Goal: Task Accomplishment & Management: Manage account settings

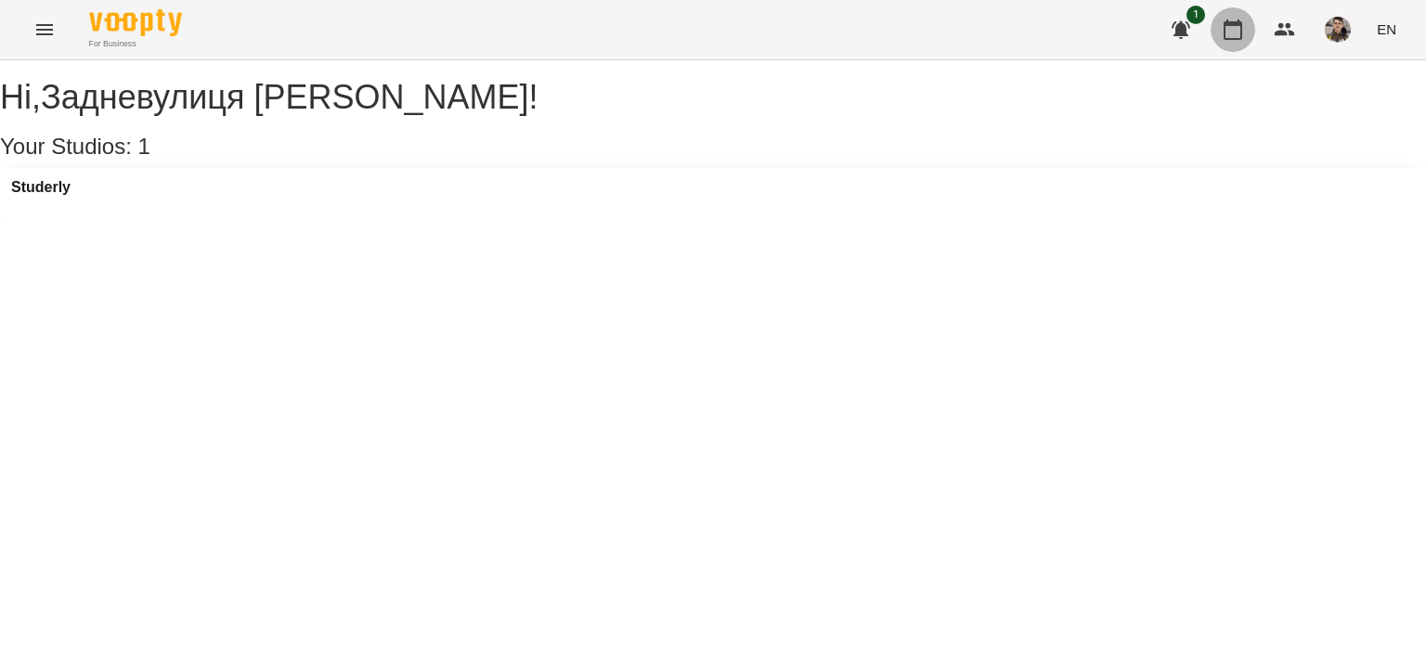
click at [1225, 36] on icon "button" at bounding box center [1233, 29] width 19 height 20
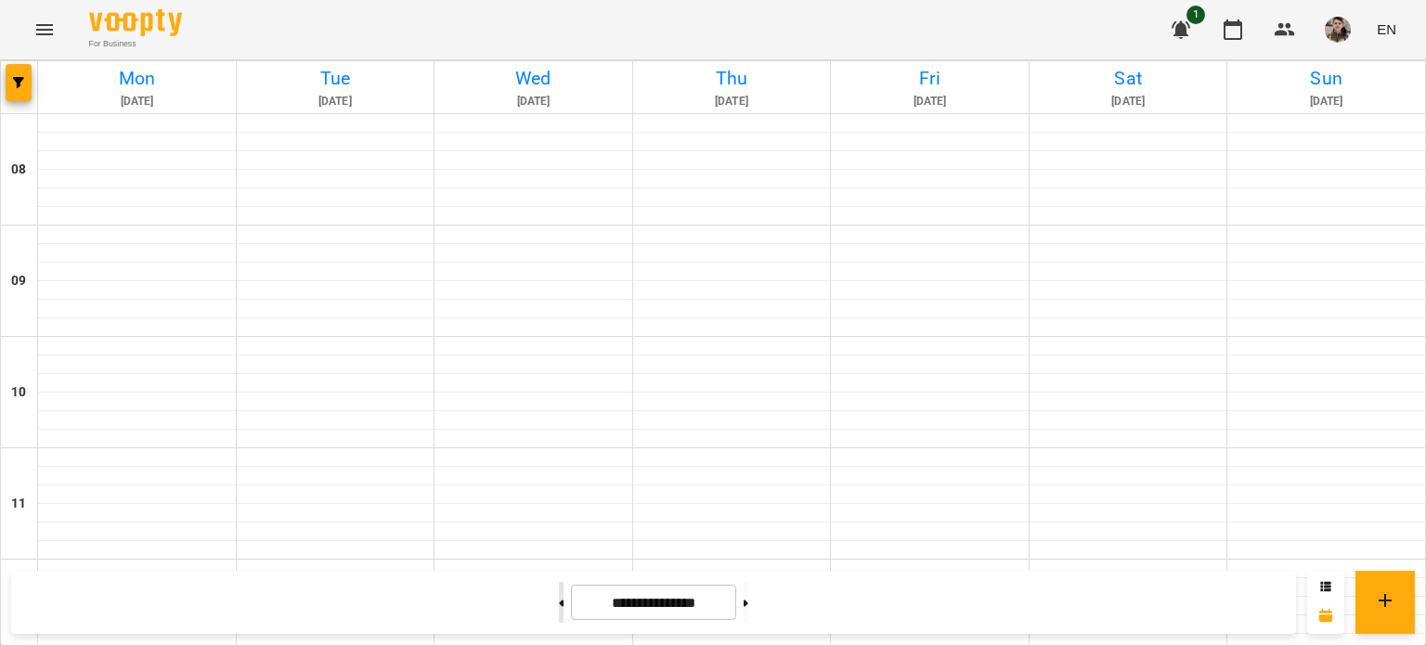
click at [559, 609] on button at bounding box center [561, 602] width 5 height 41
click at [560, 604] on icon at bounding box center [562, 603] width 5 height 6
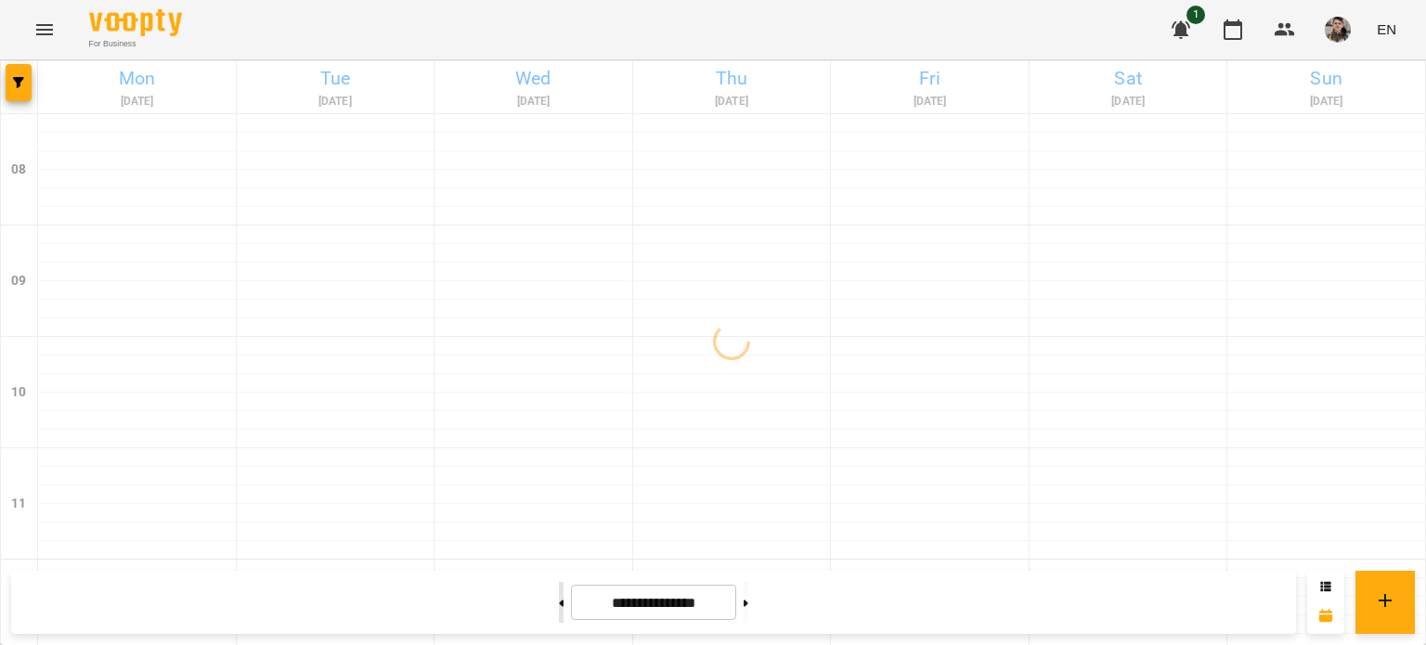
click at [560, 604] on icon at bounding box center [562, 603] width 5 height 6
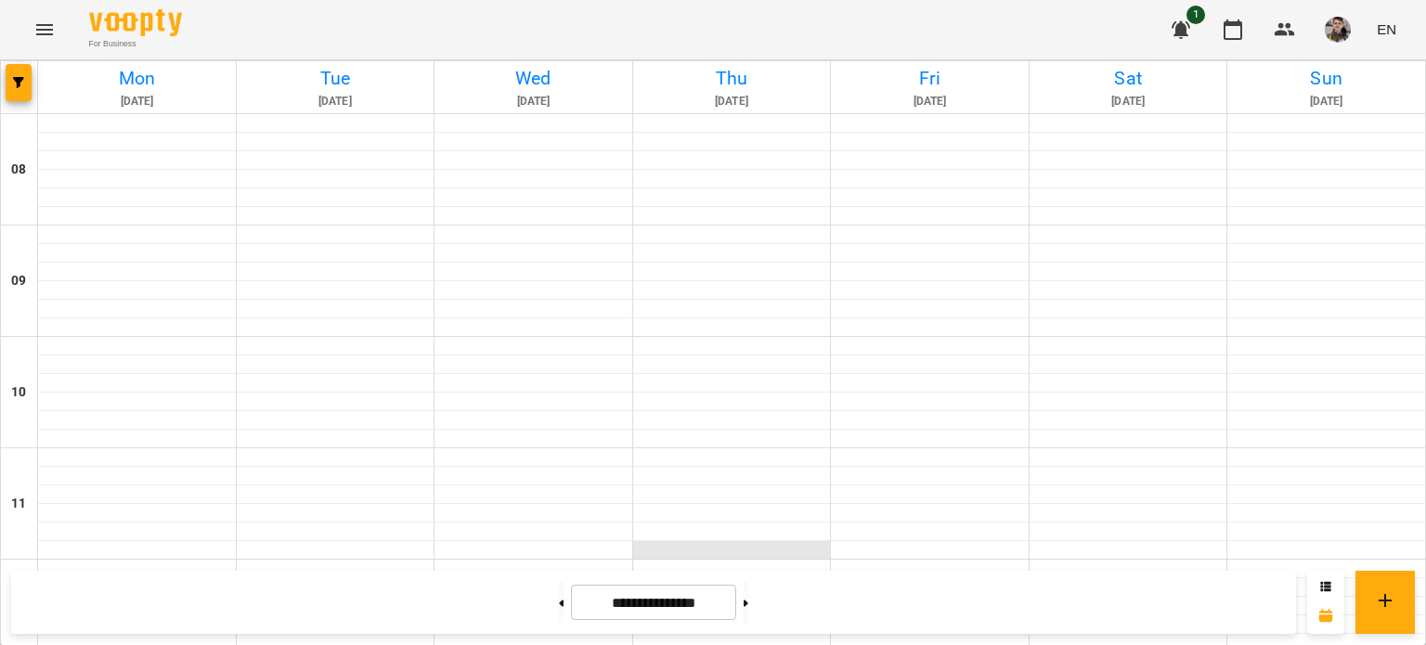
scroll to position [279, 0]
click at [559, 604] on button at bounding box center [561, 602] width 5 height 41
click at [750, 599] on div at bounding box center [745, 602] width 19 height 41
click at [748, 598] on button at bounding box center [746, 602] width 5 height 41
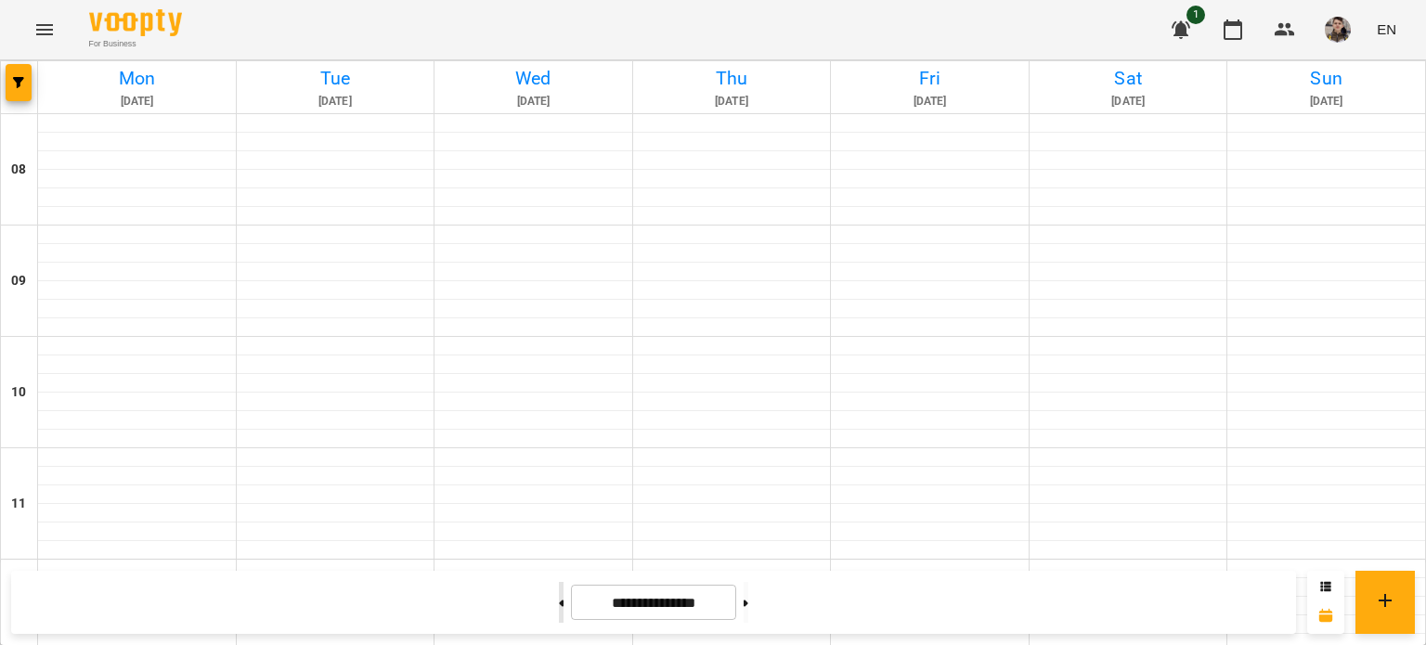
click at [559, 602] on button at bounding box center [561, 602] width 5 height 41
click at [559, 608] on button at bounding box center [561, 602] width 5 height 41
click at [865, 617] on div "**********" at bounding box center [653, 602] width 1285 height 63
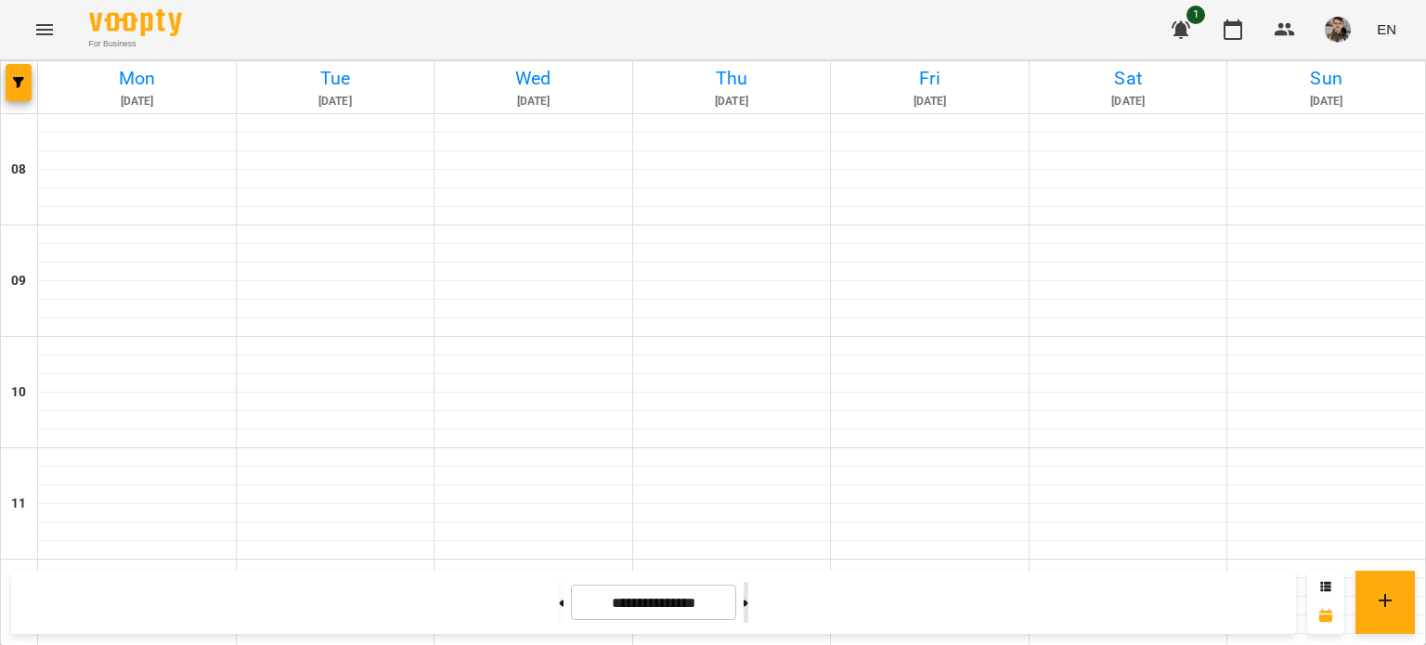
click at [748, 604] on icon at bounding box center [746, 603] width 5 height 7
click at [748, 612] on button at bounding box center [746, 602] width 5 height 41
click at [748, 595] on button at bounding box center [746, 602] width 5 height 41
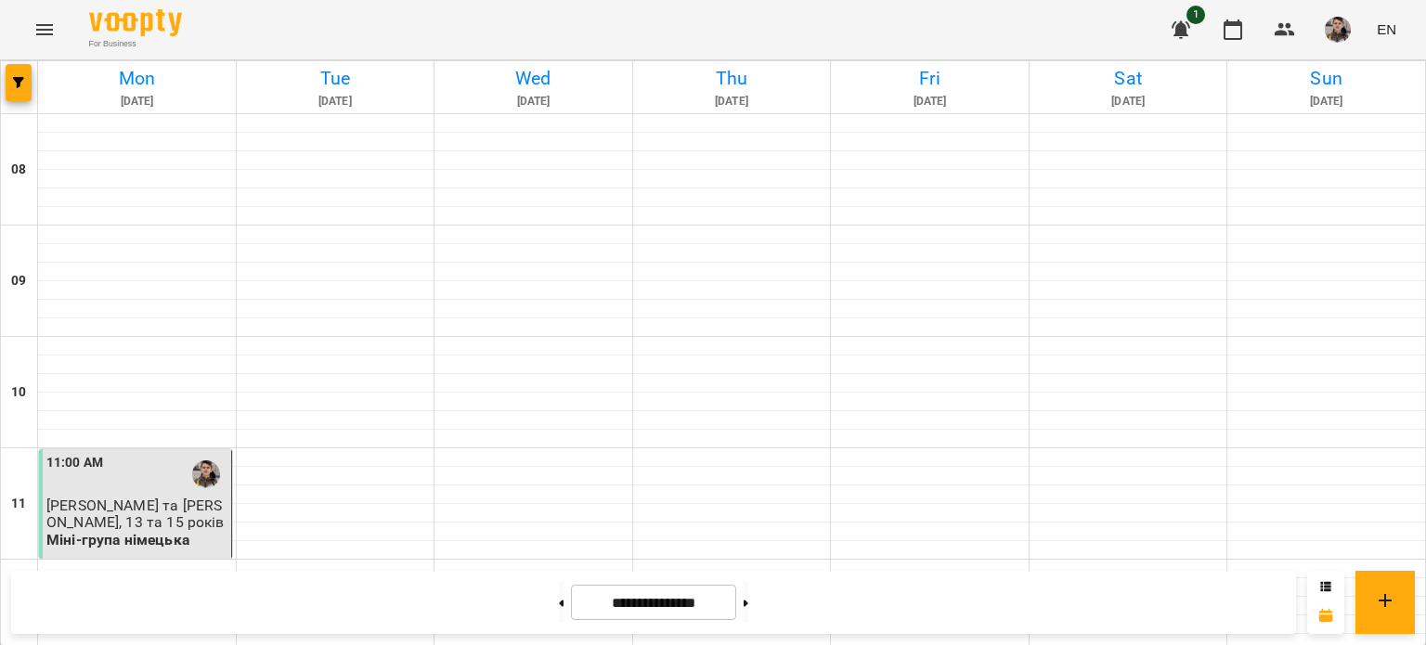
scroll to position [1021, 0]
click at [559, 596] on button at bounding box center [561, 602] width 5 height 41
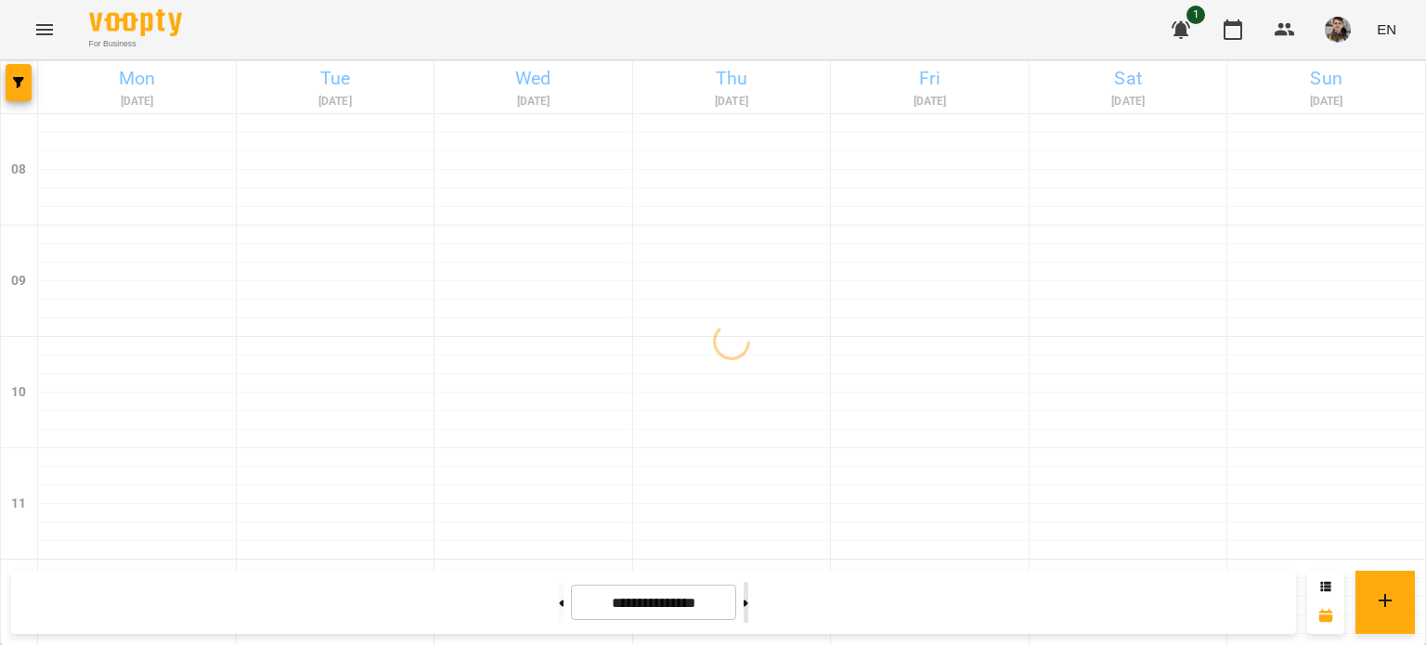
click at [748, 588] on button at bounding box center [746, 602] width 5 height 41
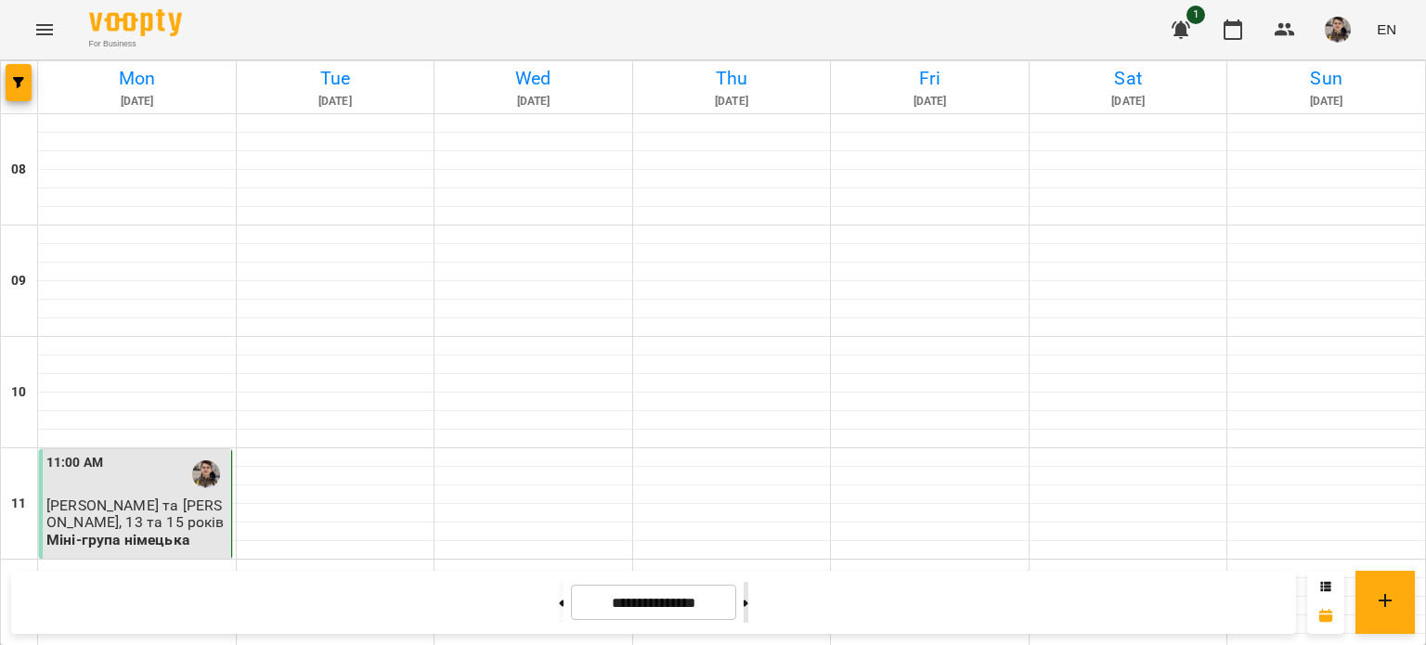
click at [748, 604] on button at bounding box center [746, 602] width 5 height 41
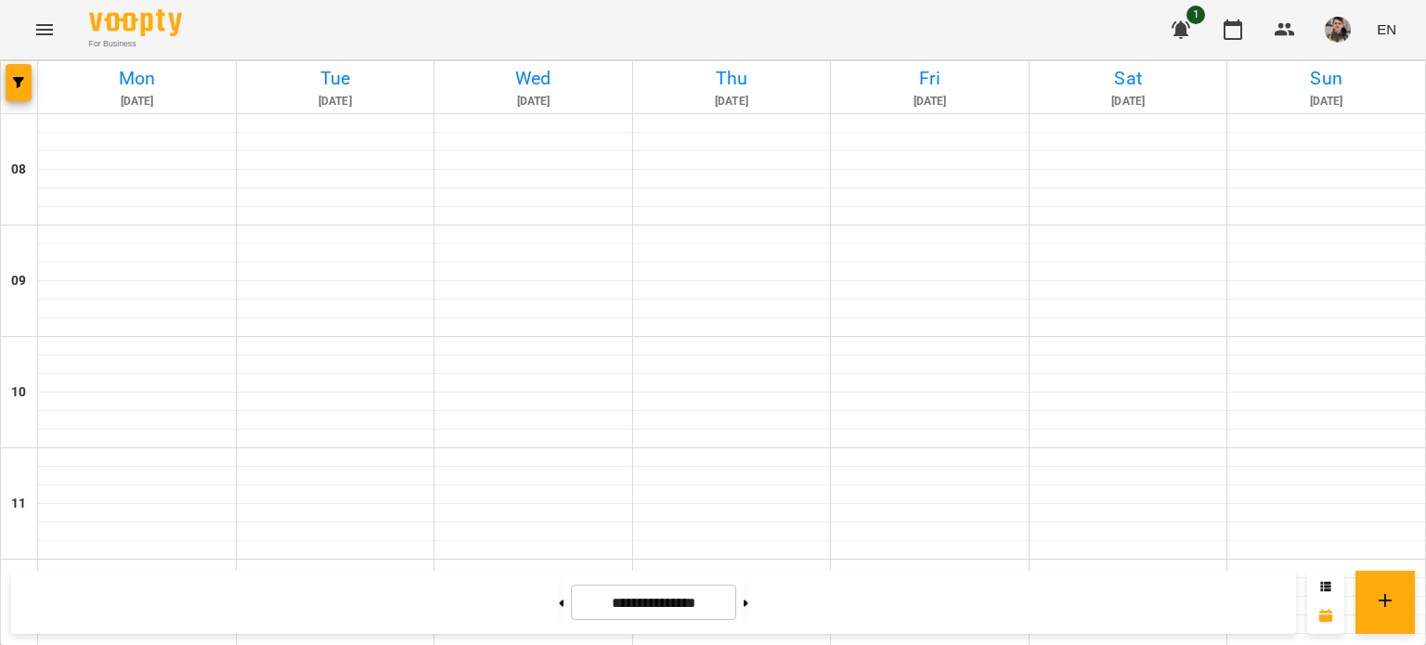
scroll to position [220, 0]
click at [748, 612] on button at bounding box center [746, 602] width 5 height 41
click at [559, 587] on button at bounding box center [561, 602] width 5 height 41
type input "**********"
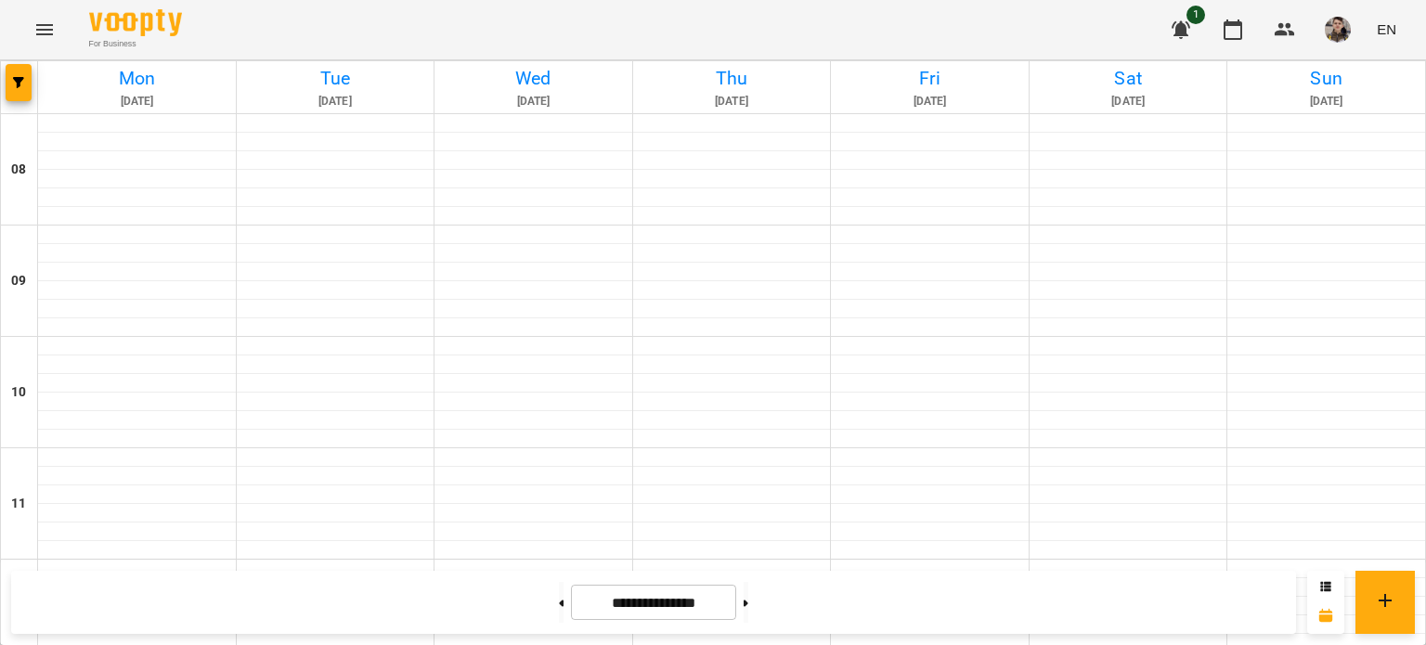
scroll to position [557, 0]
click at [1327, 585] on icon at bounding box center [1326, 585] width 10 height 9
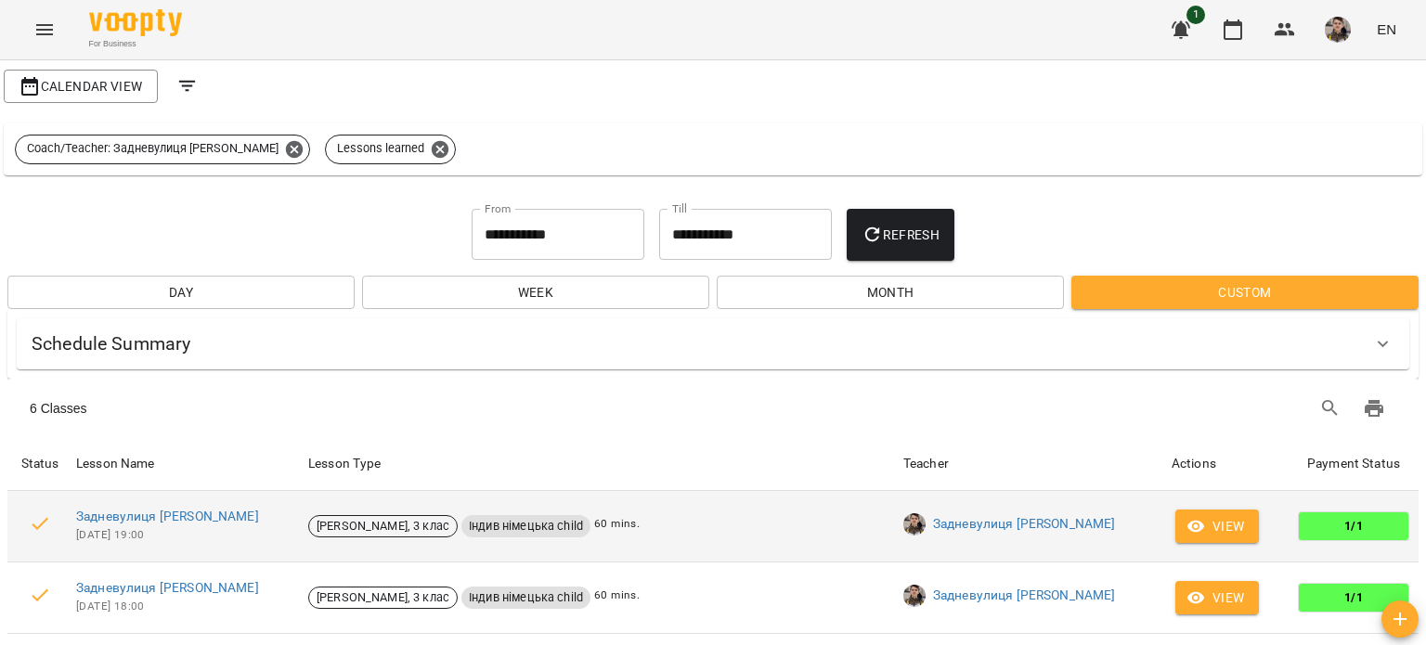
scroll to position [0, 0]
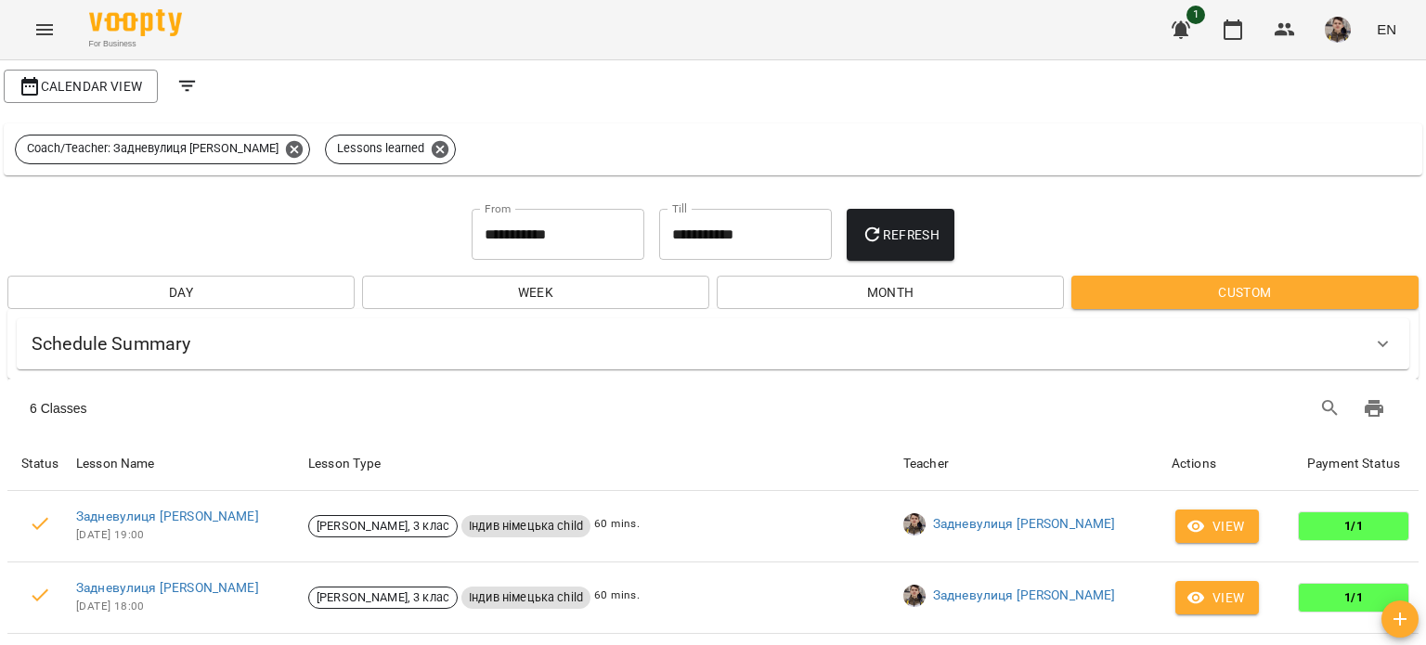
click at [1013, 373] on div "Schedule Summary Задневулиця [PERSON_NAME] 6 Classes ( 360 mins. ) Міні-група […" at bounding box center [712, 344] width 1411 height 70
click at [543, 233] on input "**********" at bounding box center [558, 235] width 173 height 52
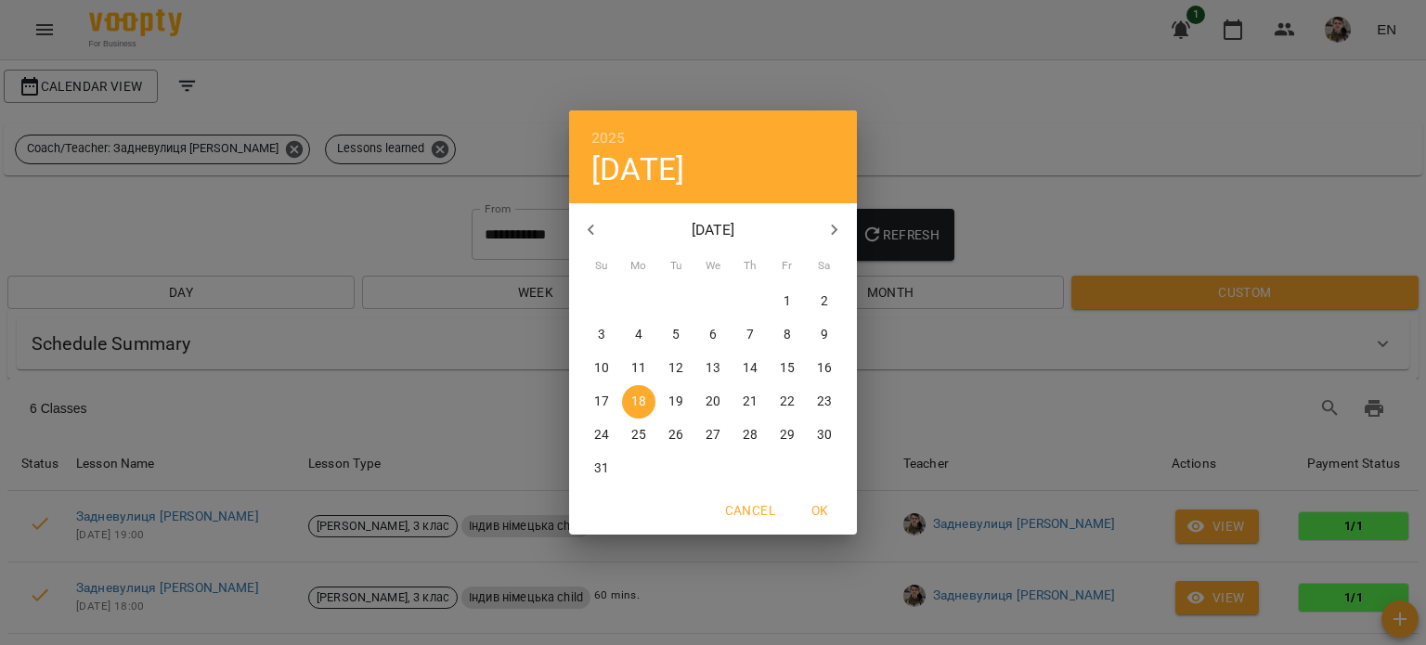
click at [600, 426] on p "24" at bounding box center [601, 435] width 15 height 19
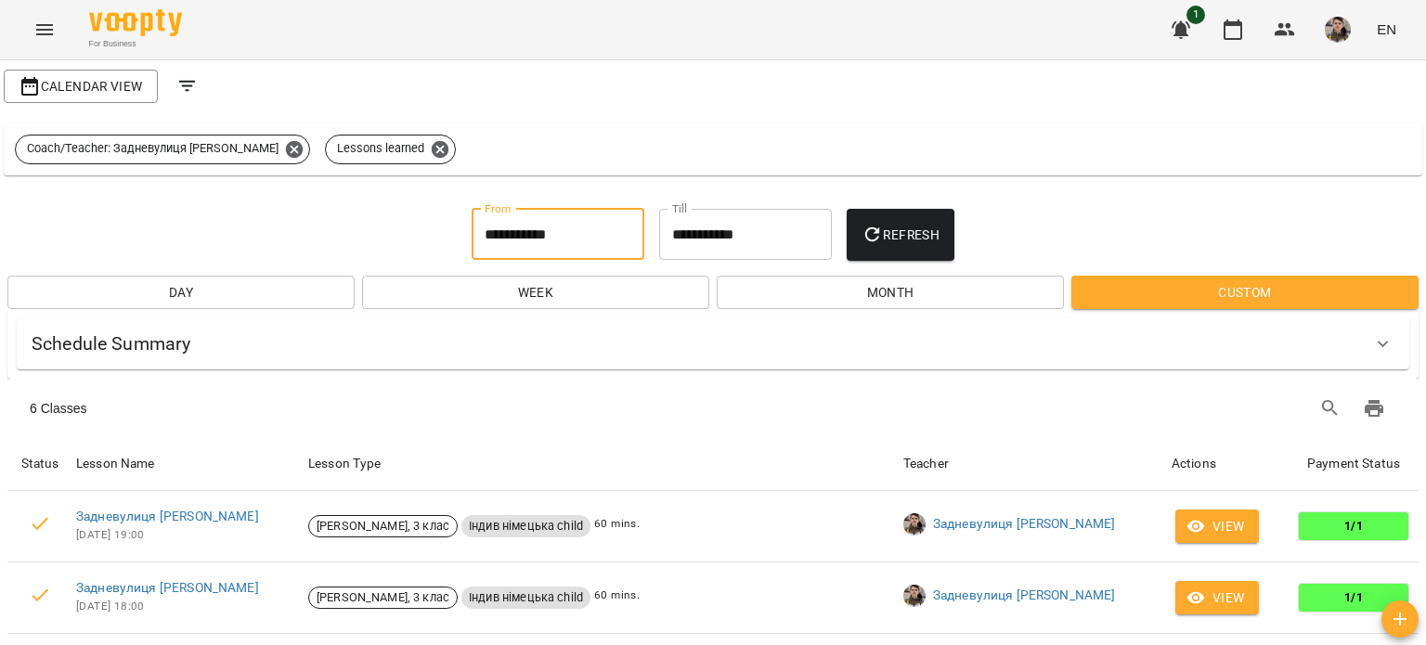
type input "**********"
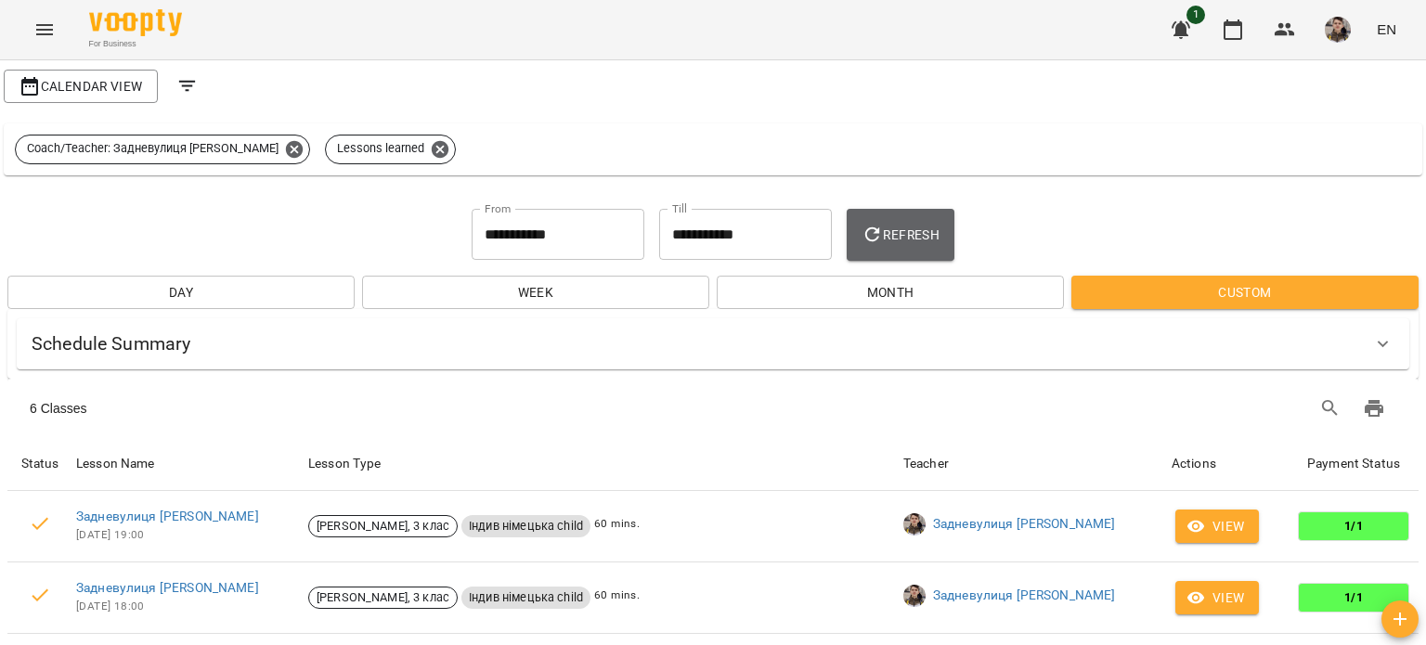
click at [940, 229] on span "Refresh" at bounding box center [901, 235] width 78 height 22
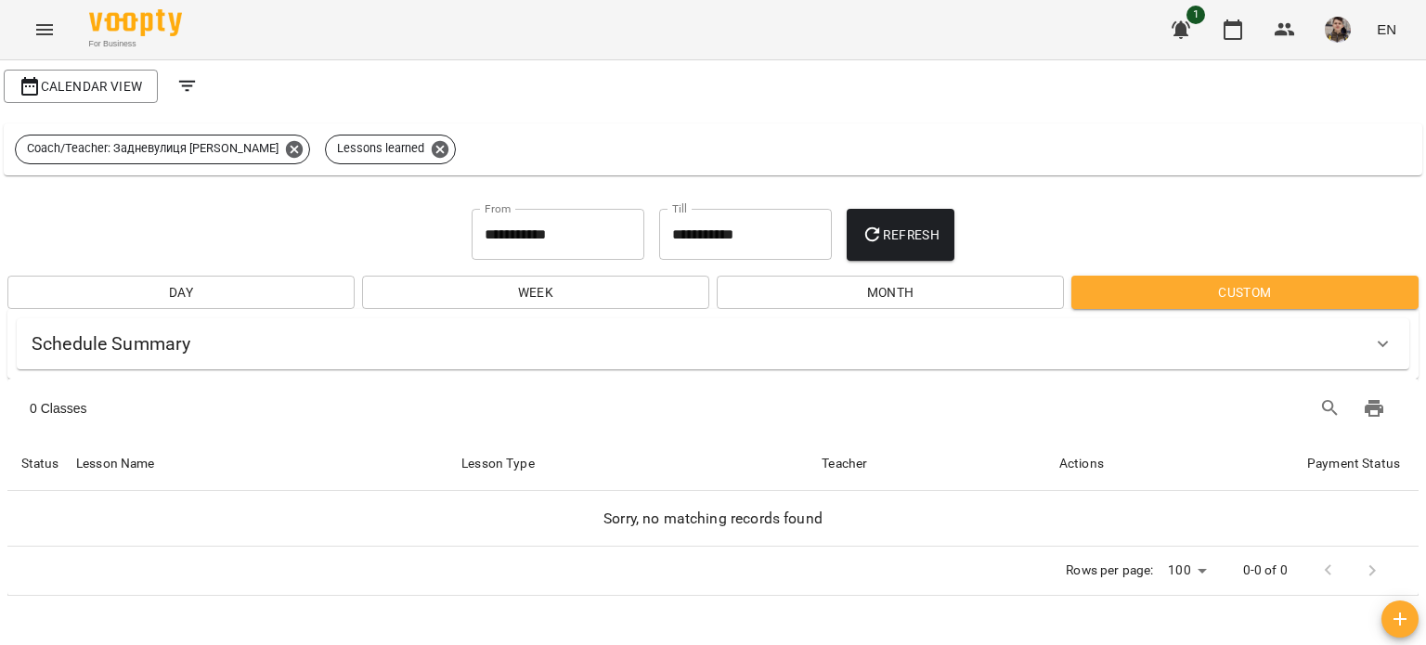
click at [692, 234] on input "**********" at bounding box center [745, 235] width 173 height 52
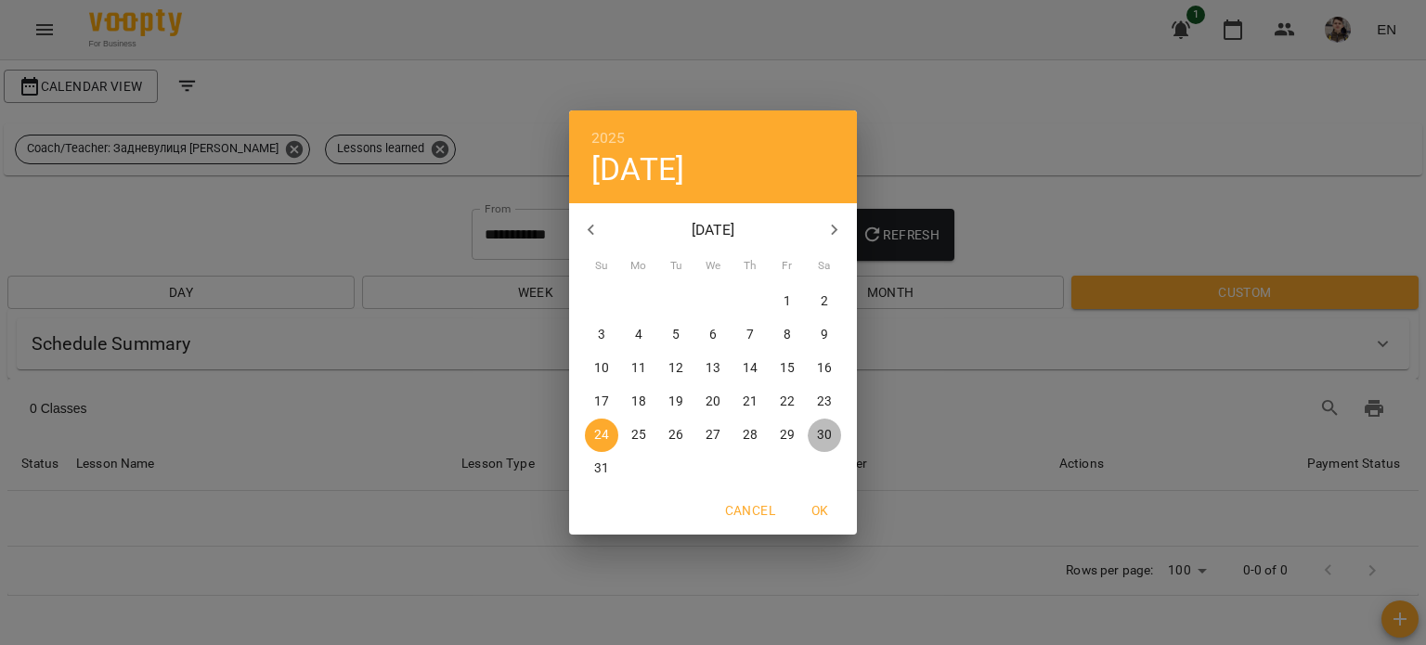
click at [817, 433] on p "30" at bounding box center [824, 435] width 15 height 19
type input "**********"
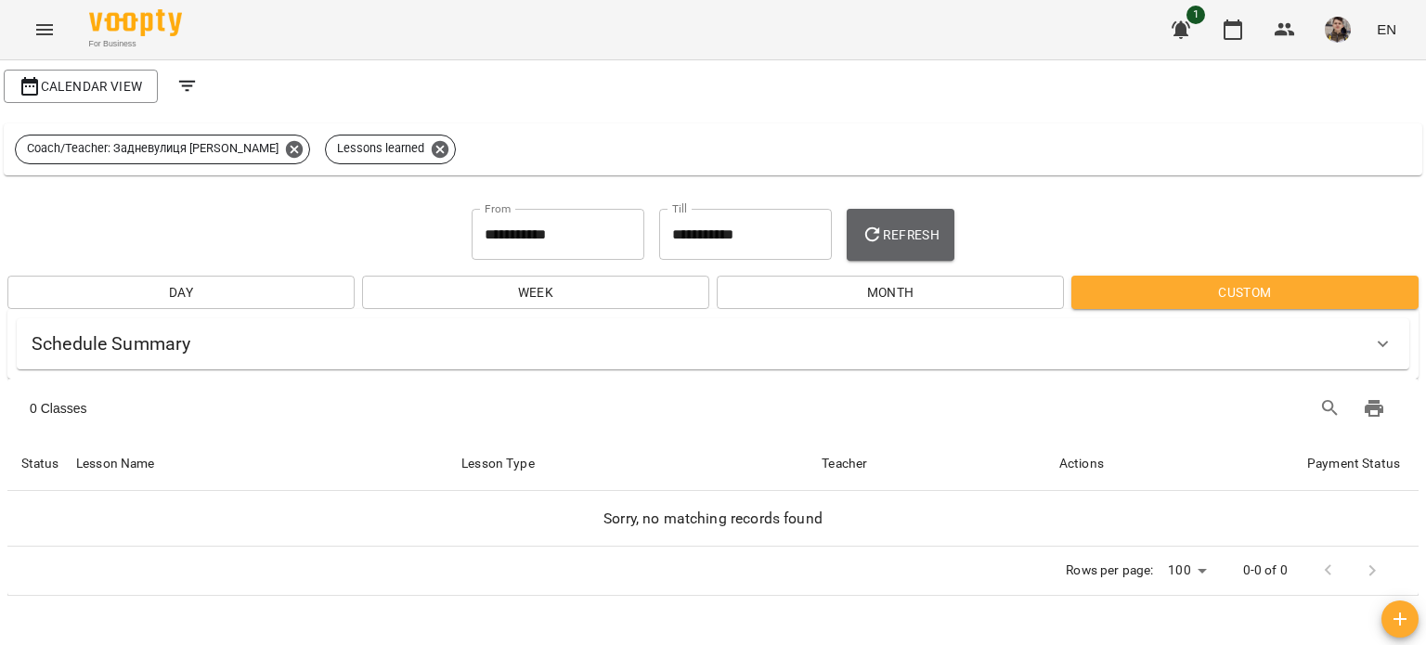
click at [904, 252] on button "Refresh" at bounding box center [901, 235] width 108 height 52
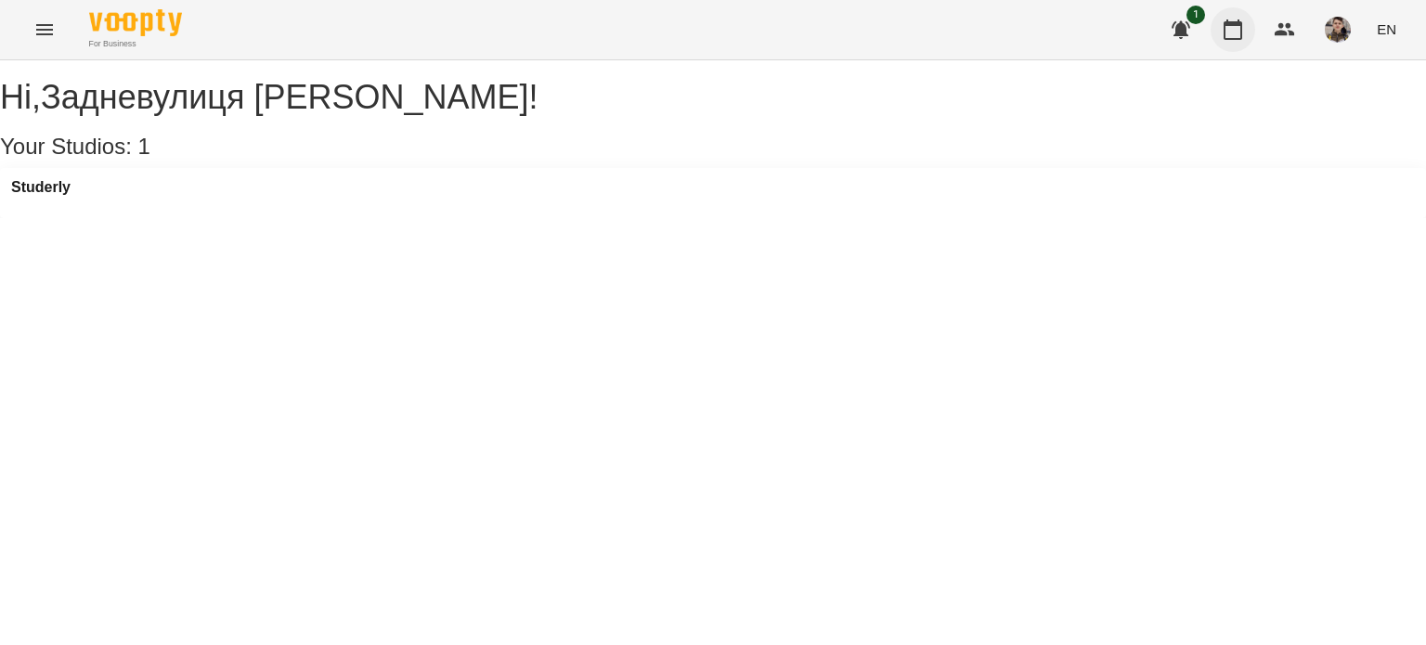
click at [1237, 28] on icon "button" at bounding box center [1233, 30] width 22 height 22
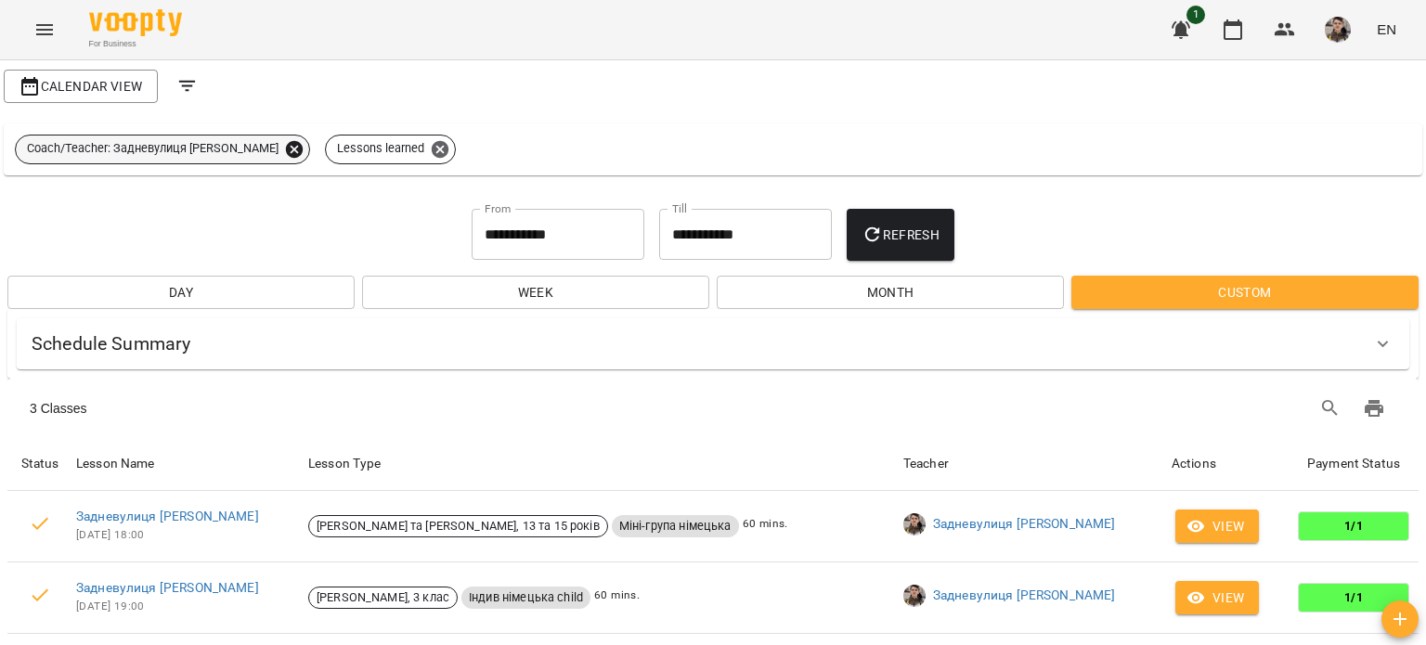
click at [303, 153] on icon at bounding box center [294, 148] width 17 height 17
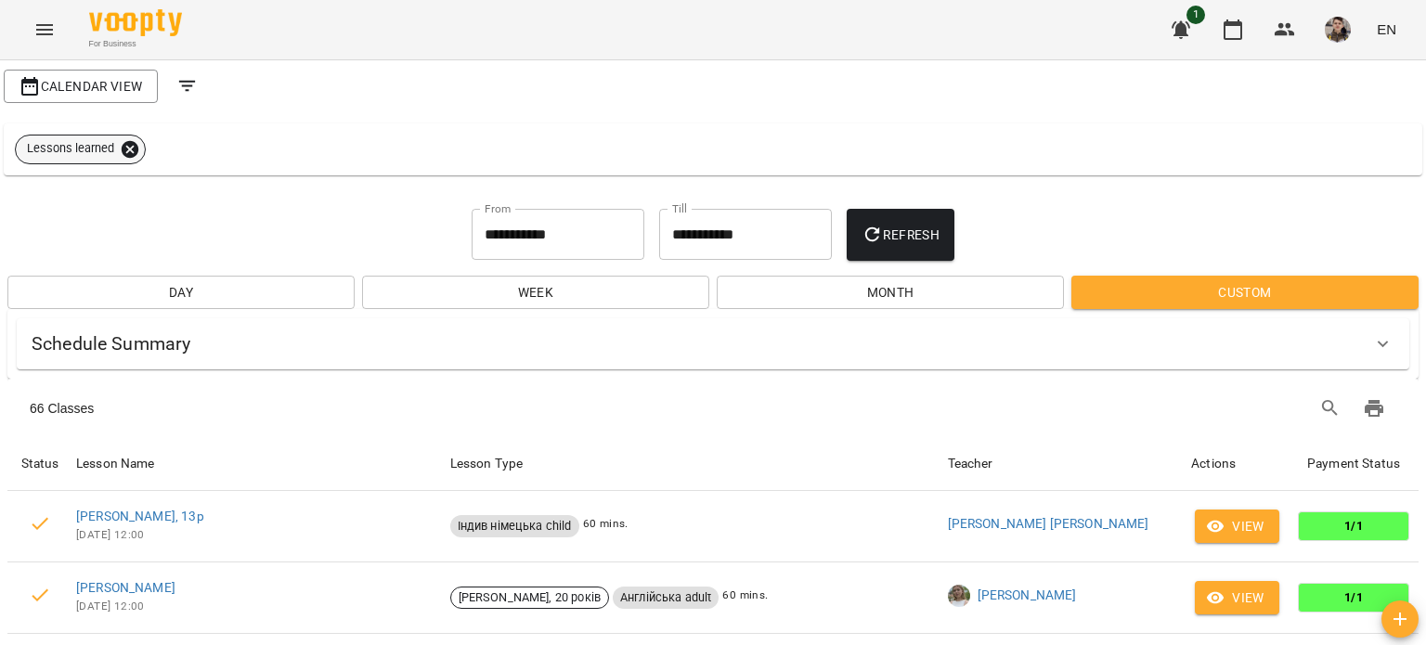
click at [137, 149] on icon at bounding box center [130, 148] width 17 height 17
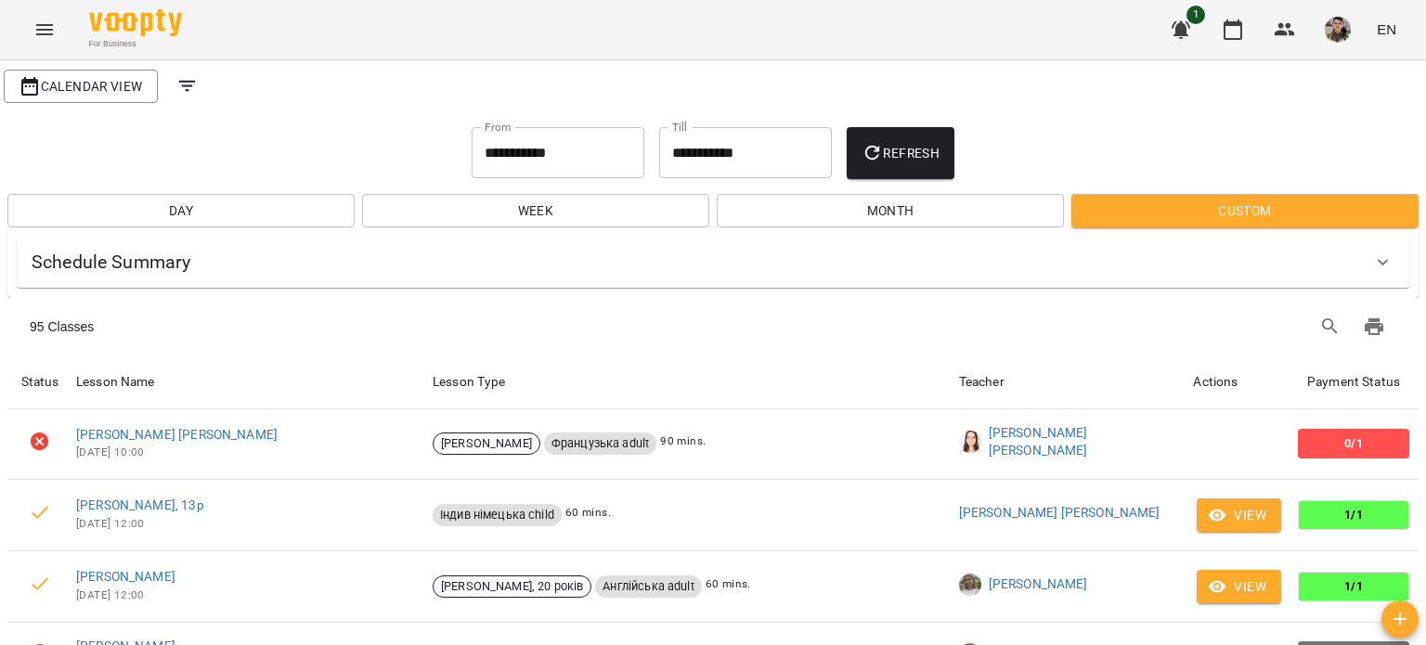
click at [587, 200] on span "Week" at bounding box center [536, 211] width 318 height 22
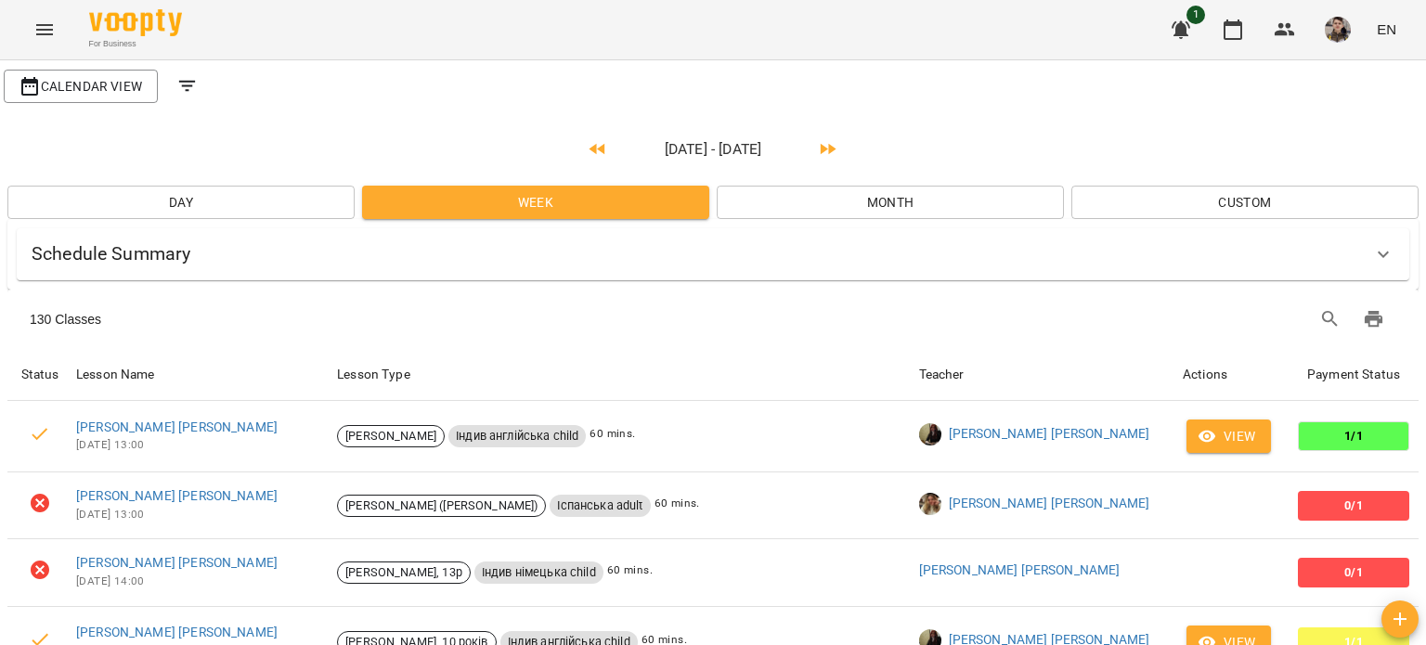
click at [973, 210] on span "Month" at bounding box center [891, 202] width 318 height 22
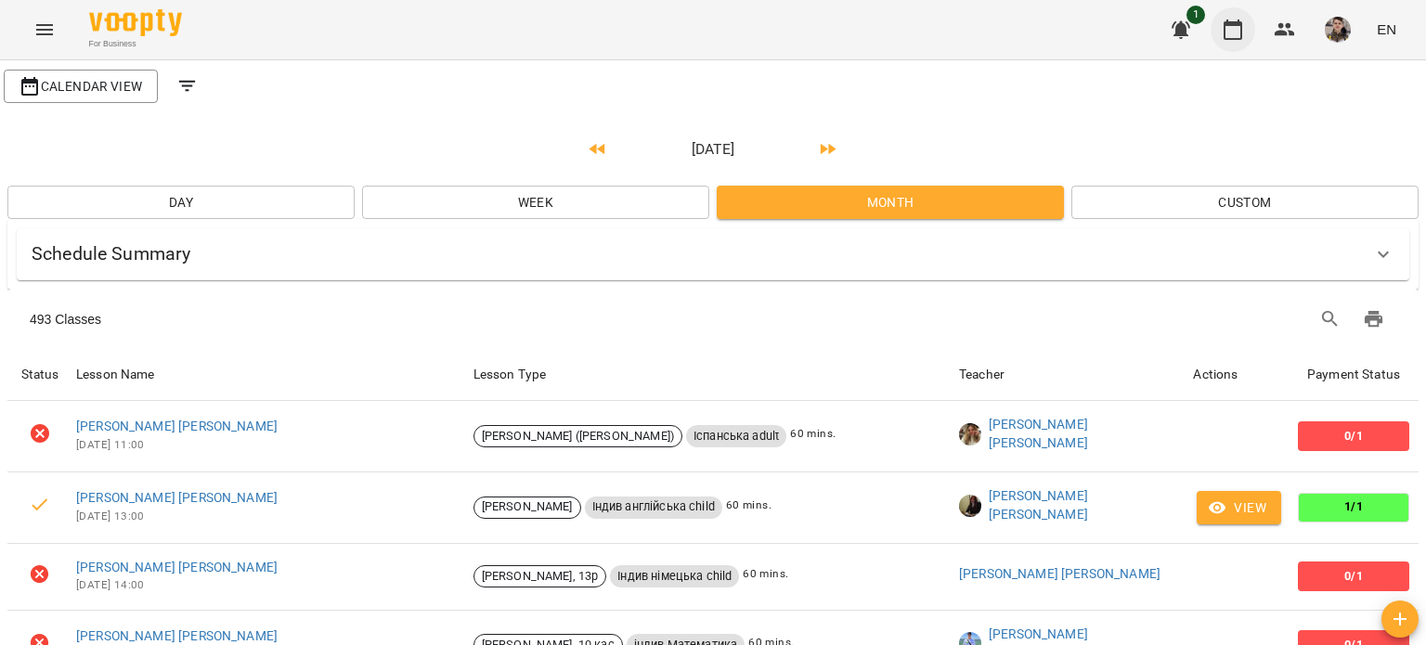
click at [1235, 32] on icon "button" at bounding box center [1233, 30] width 22 height 22
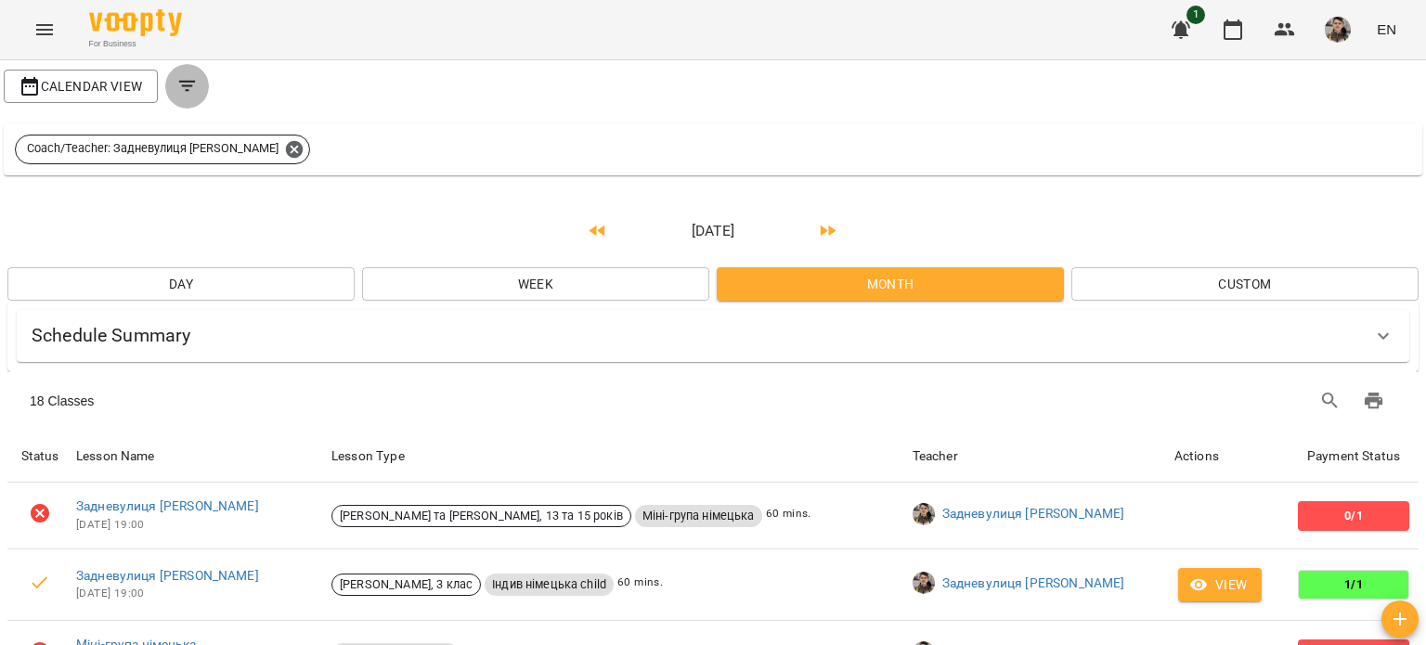
click at [190, 84] on icon "Filters" at bounding box center [187, 86] width 22 height 22
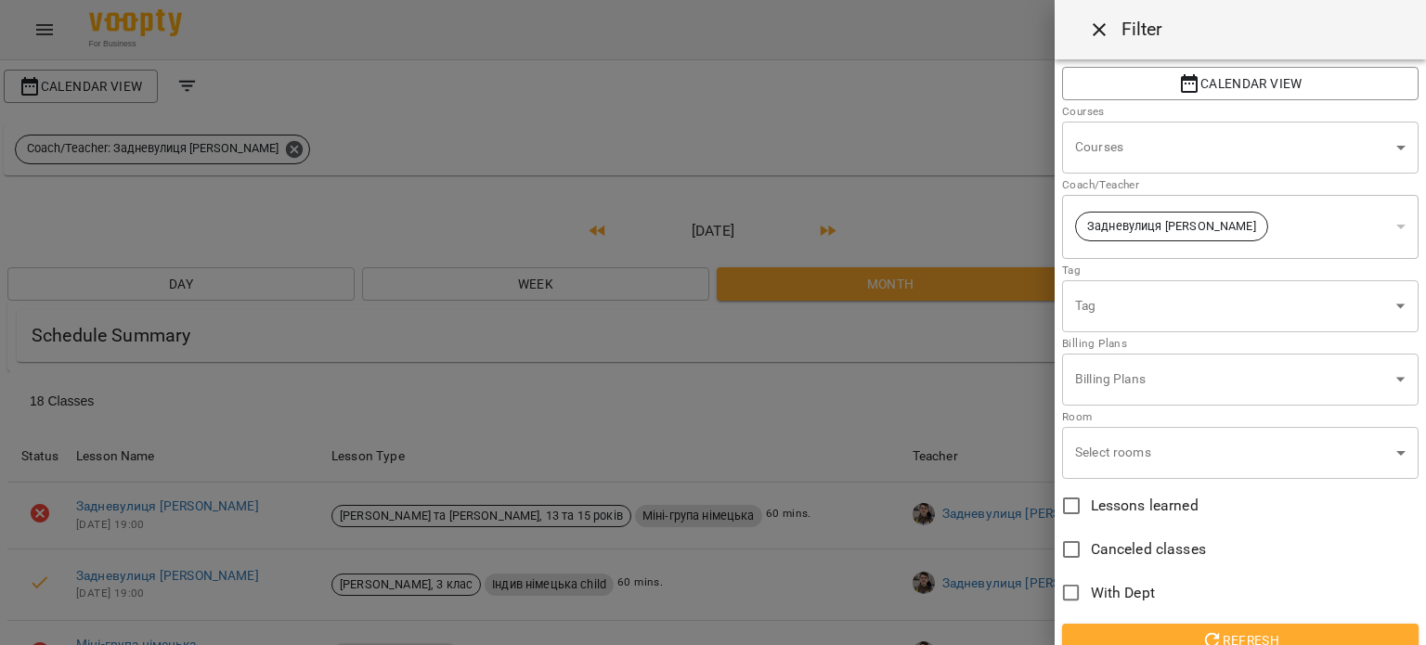
click at [190, 84] on div at bounding box center [713, 322] width 1426 height 645
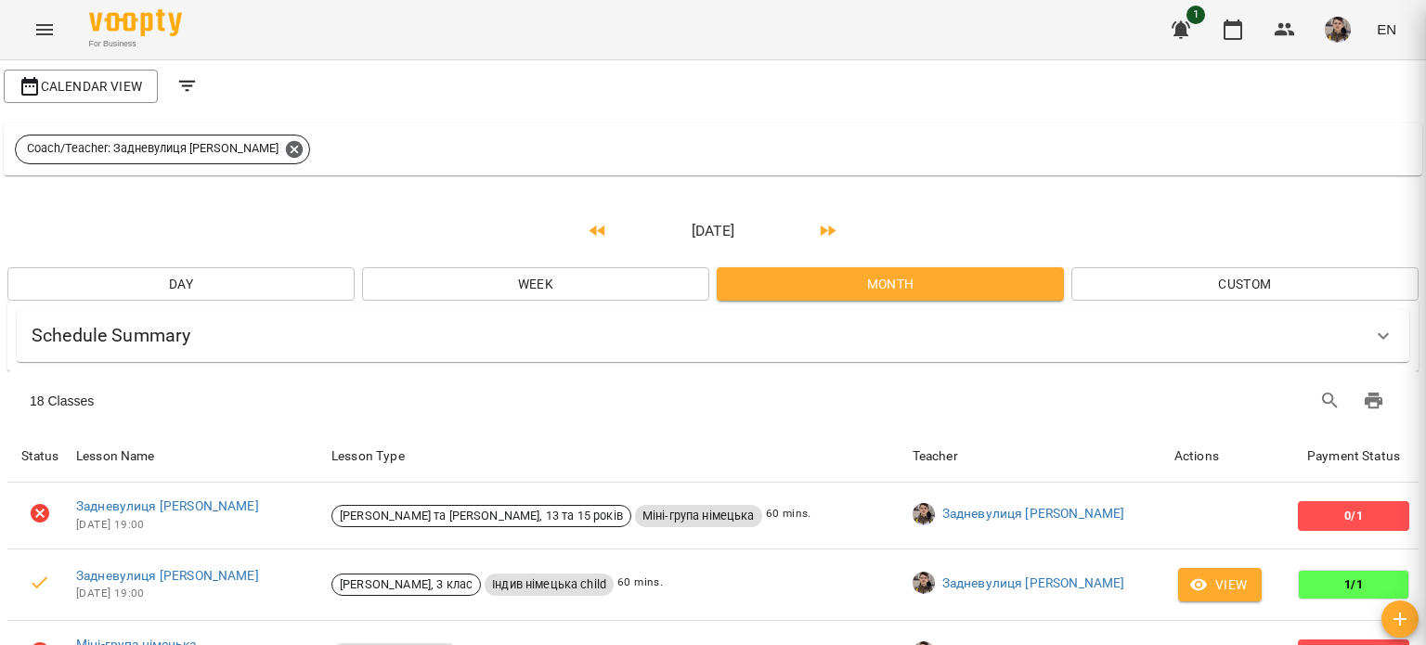
click at [61, 83] on span "Calendar View" at bounding box center [81, 86] width 124 height 22
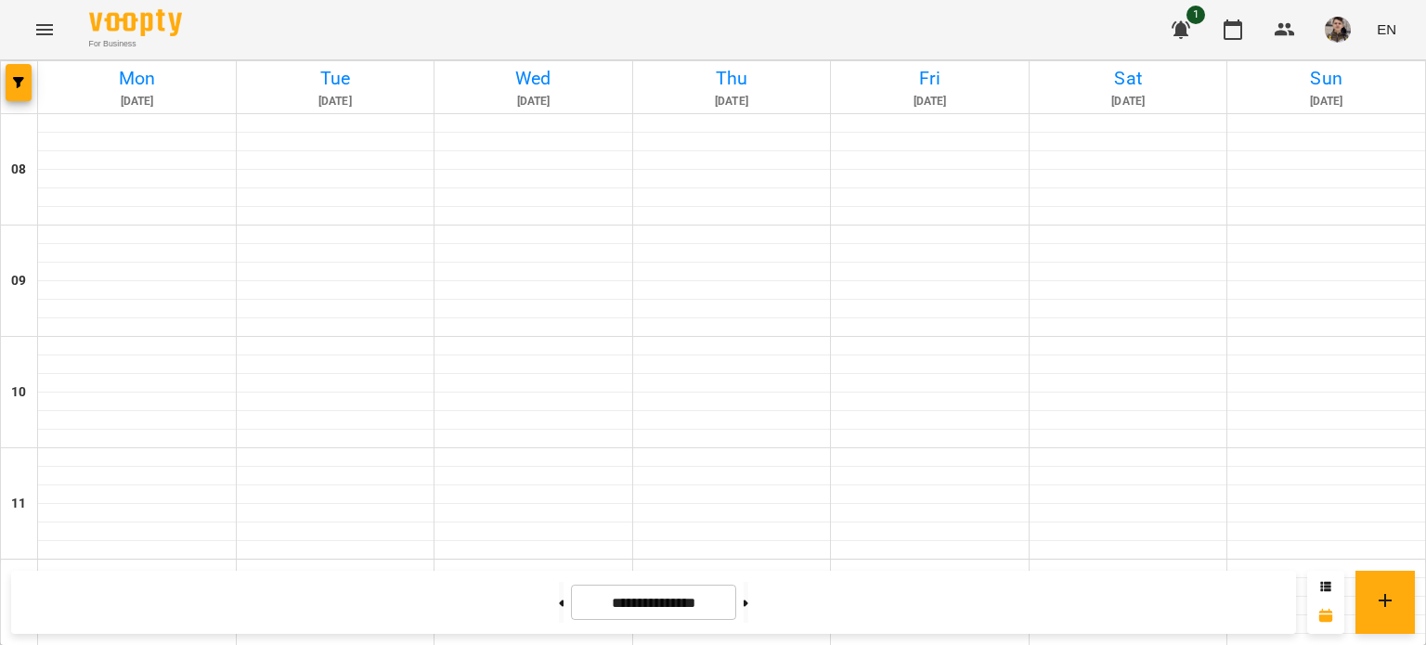
scroll to position [963, 0]
click at [748, 601] on button at bounding box center [746, 602] width 5 height 41
click at [559, 608] on button at bounding box center [561, 602] width 5 height 41
click at [748, 593] on button at bounding box center [746, 602] width 5 height 41
click at [559, 601] on button at bounding box center [561, 602] width 5 height 41
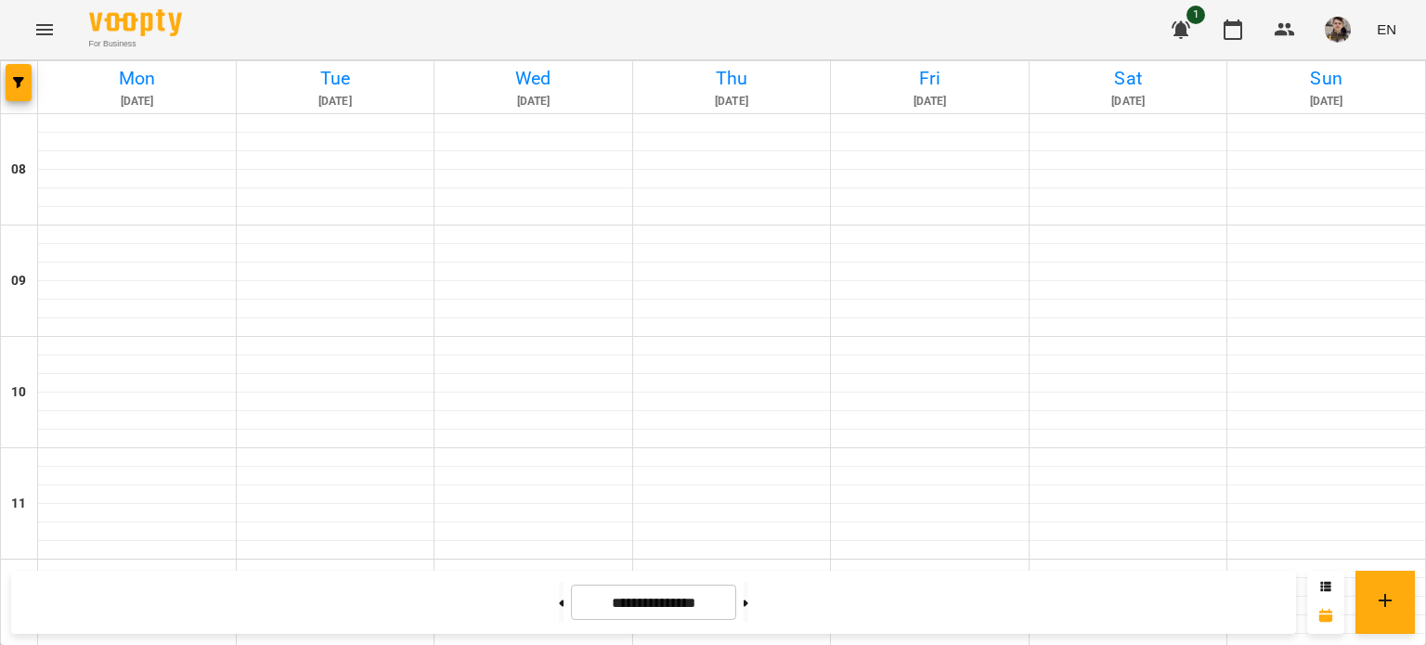
scroll to position [1021, 0]
click at [748, 606] on icon at bounding box center [746, 603] width 5 height 7
type input "**********"
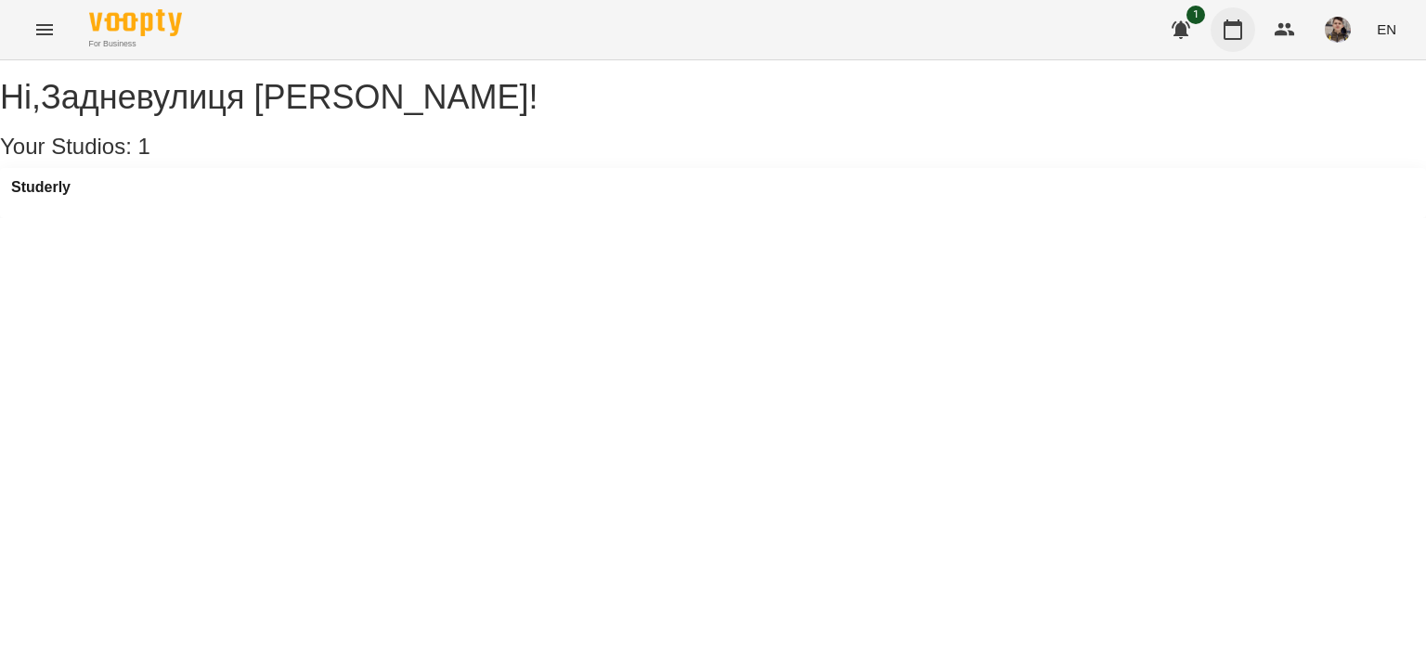
click at [1246, 24] on button "button" at bounding box center [1233, 29] width 45 height 45
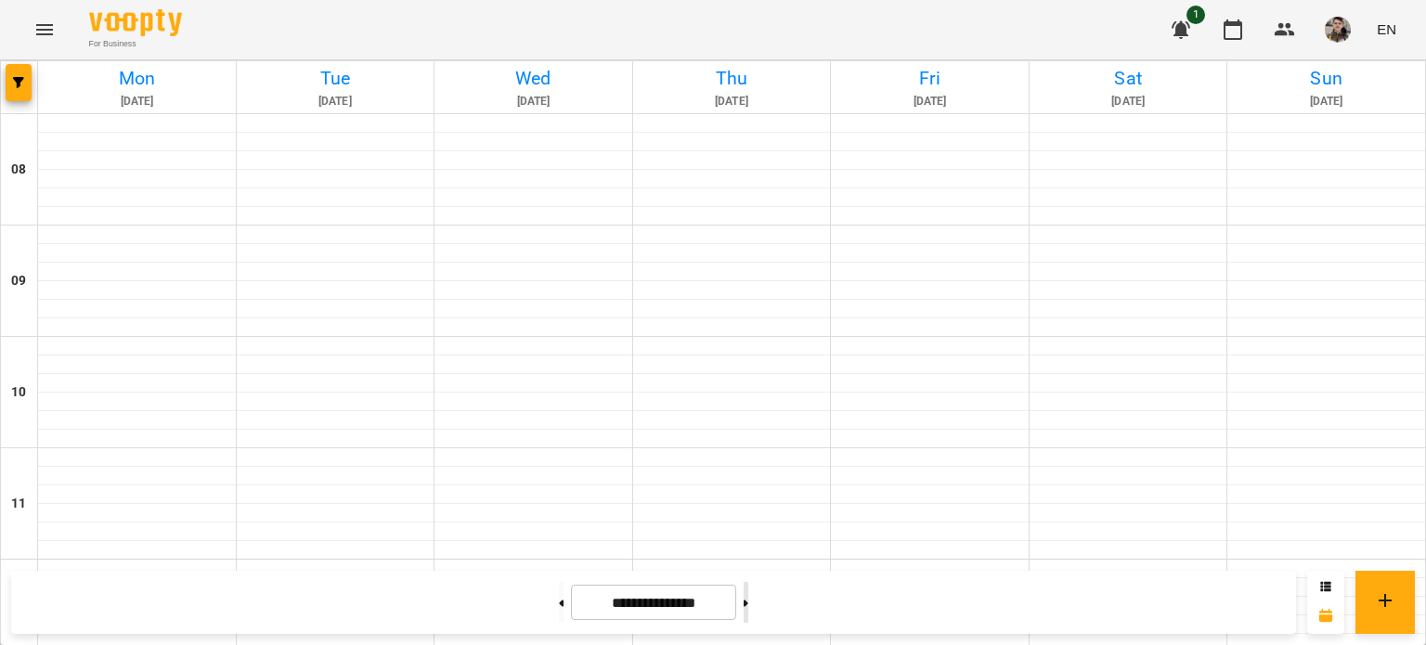
click at [748, 590] on button at bounding box center [746, 602] width 5 height 41
click at [748, 599] on button at bounding box center [746, 602] width 5 height 41
type input "**********"
